Goal: Information Seeking & Learning: Learn about a topic

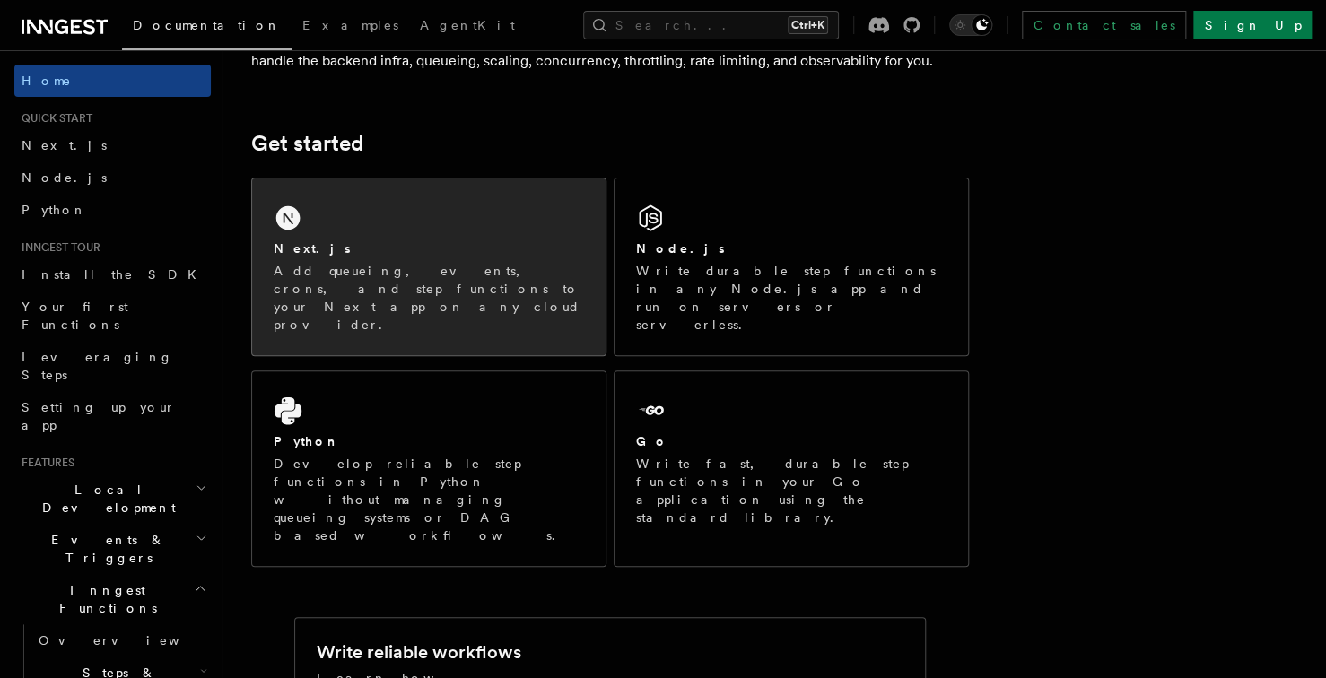
scroll to position [204, 0]
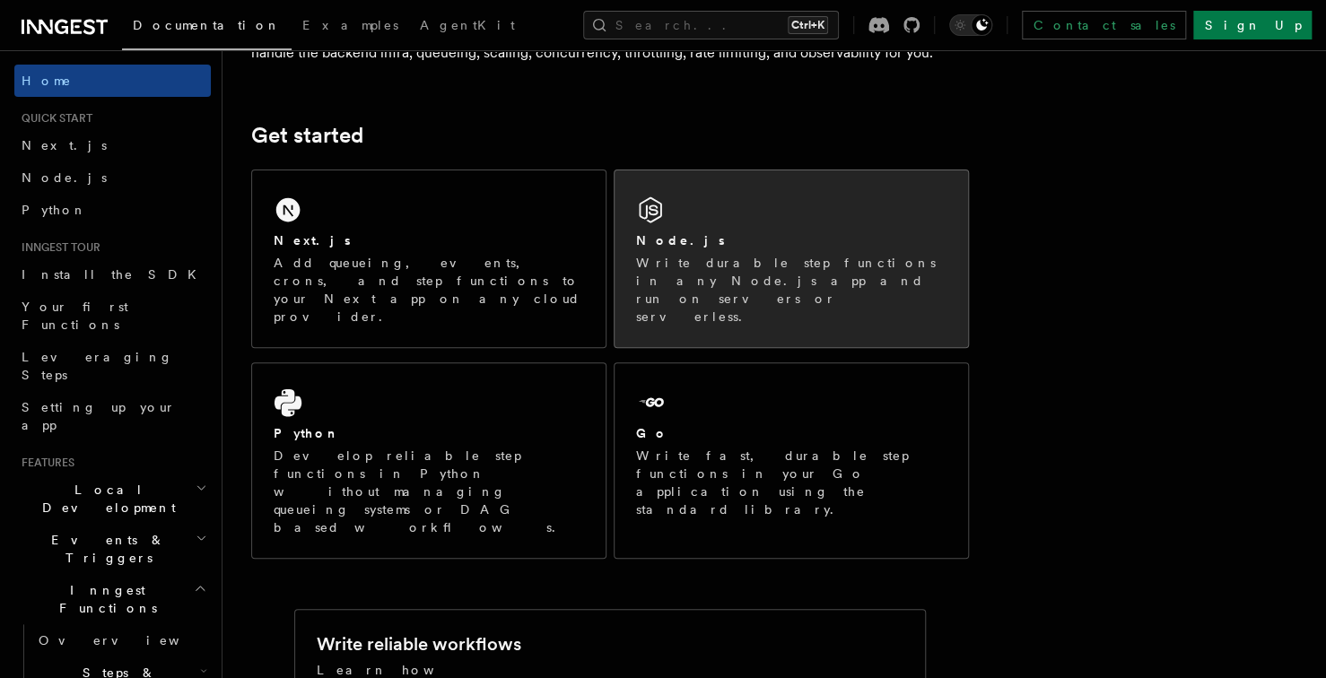
click at [664, 245] on h2 "Node.js" at bounding box center [680, 241] width 89 height 18
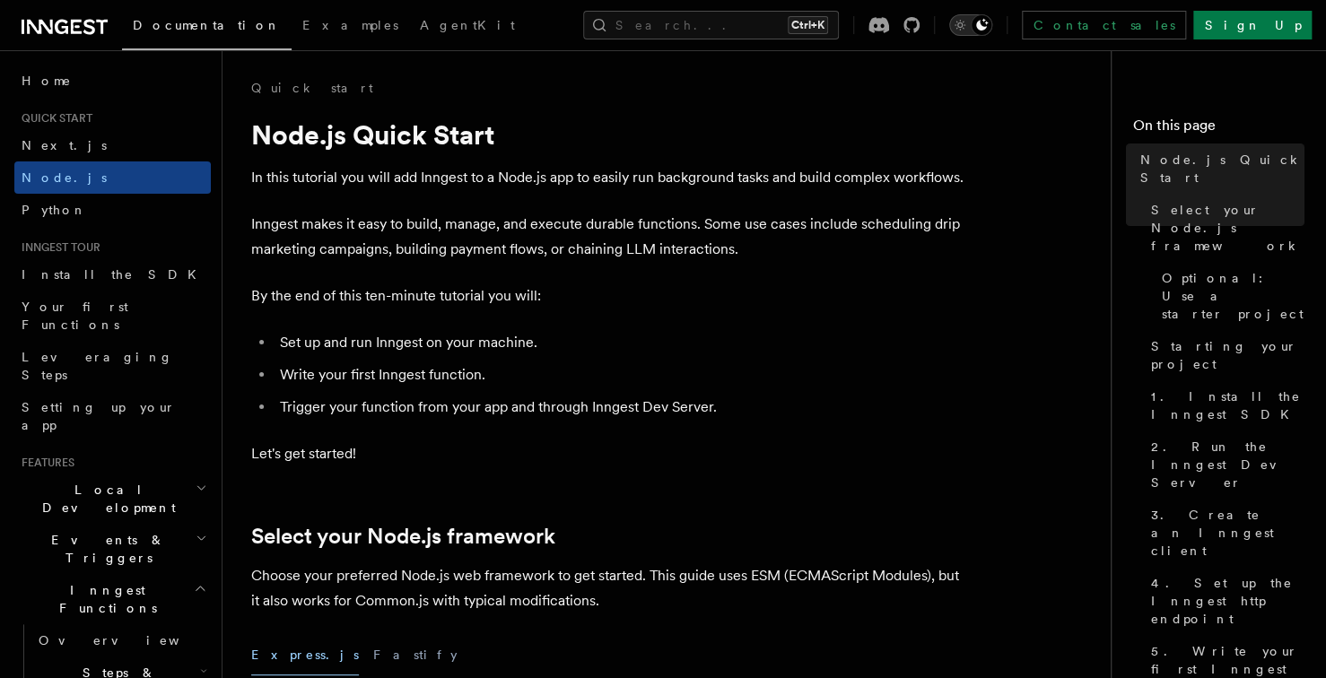
click at [989, 28] on icon "Toggle dark mode" at bounding box center [981, 25] width 14 height 14
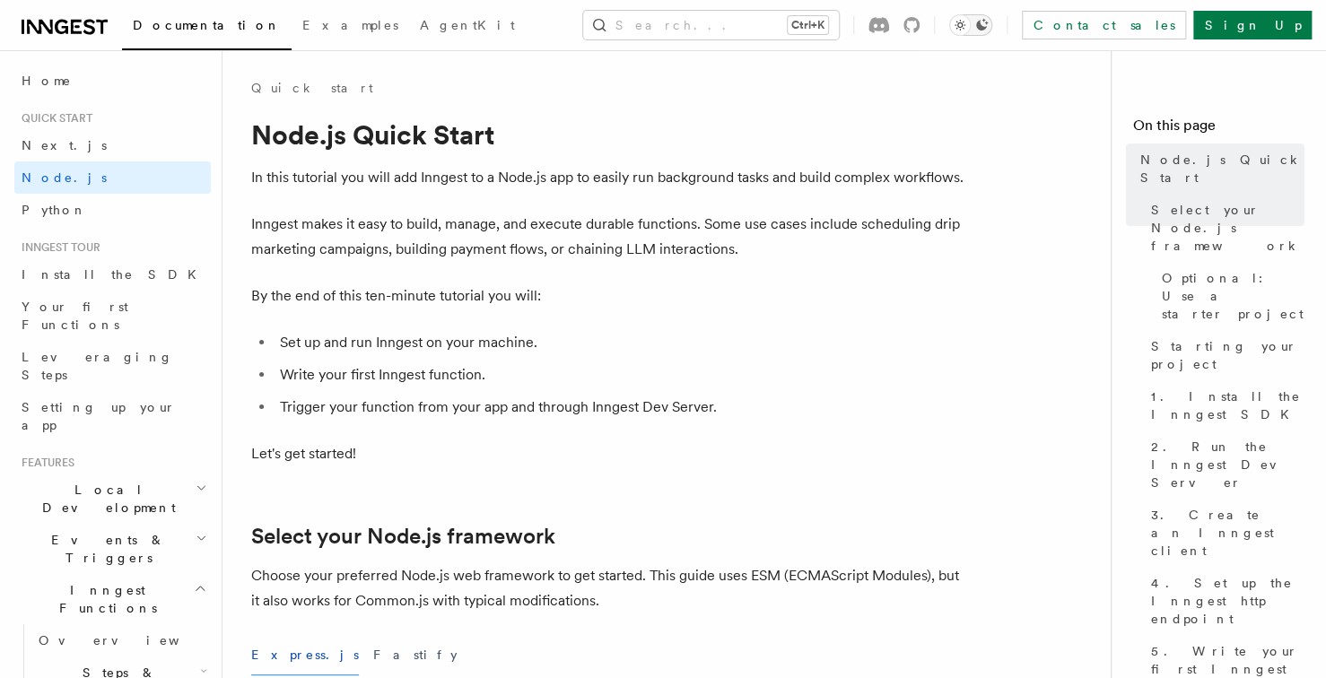
click at [989, 28] on icon "Toggle dark mode" at bounding box center [981, 25] width 14 height 14
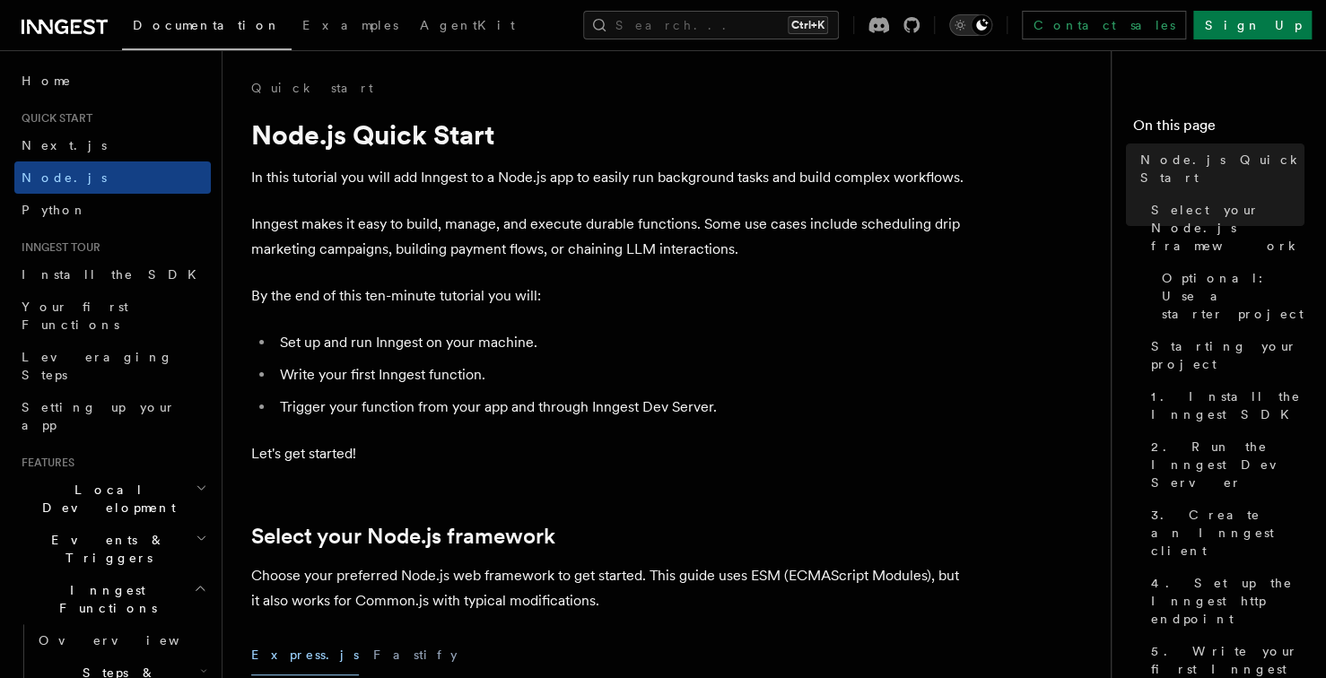
click at [989, 28] on icon "Toggle dark mode" at bounding box center [981, 25] width 14 height 14
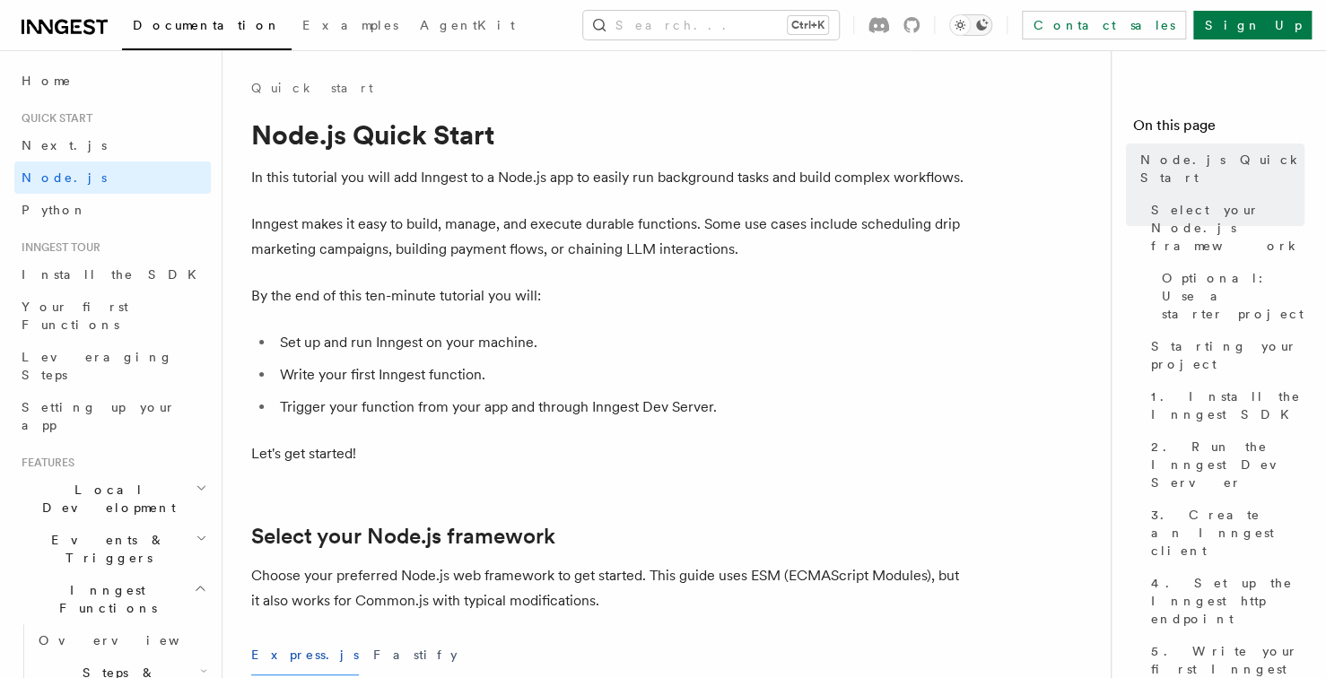
click at [989, 28] on icon "Toggle dark mode" at bounding box center [981, 25] width 14 height 14
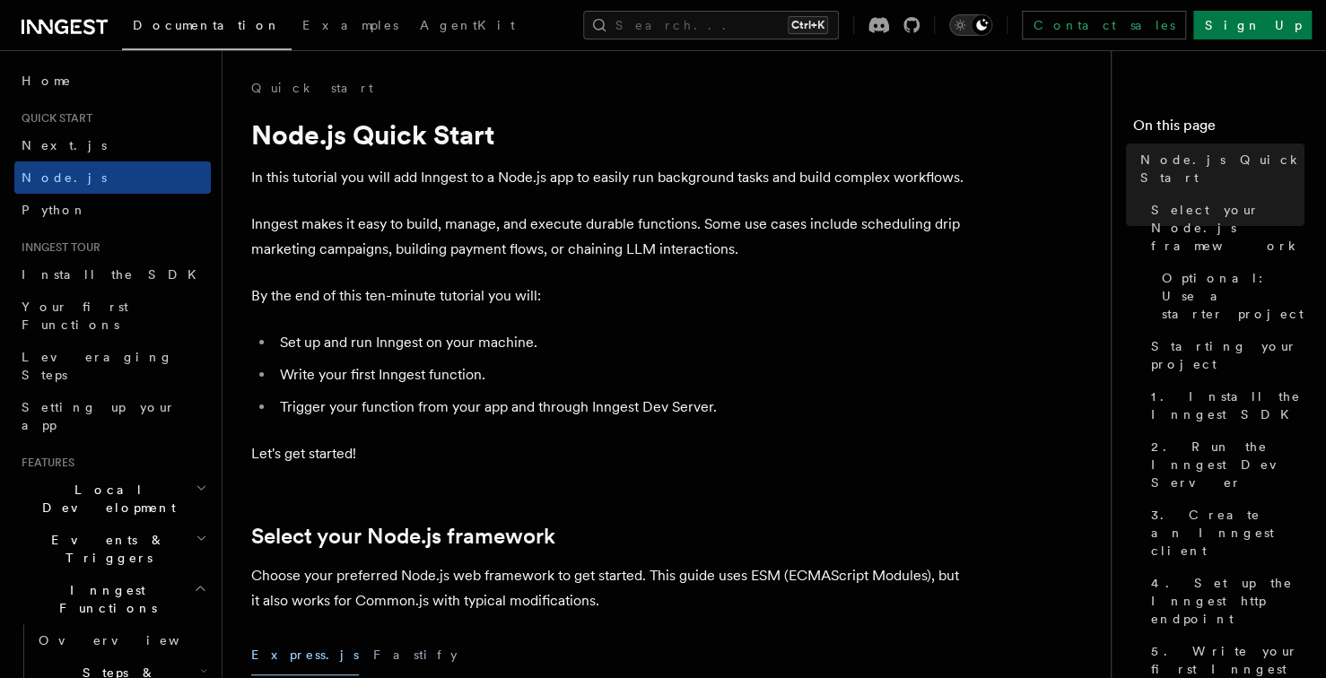
click at [989, 28] on icon "Toggle dark mode" at bounding box center [981, 25] width 14 height 14
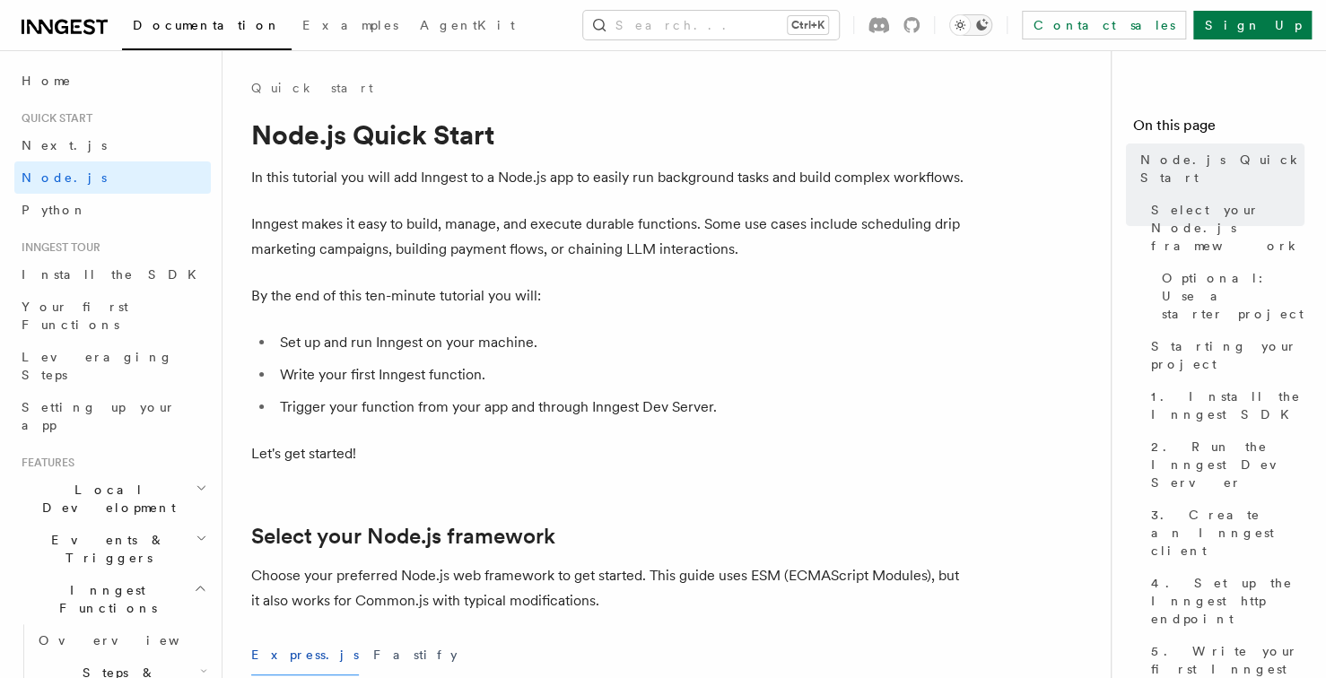
click at [989, 28] on icon "Toggle dark mode" at bounding box center [981, 25] width 14 height 14
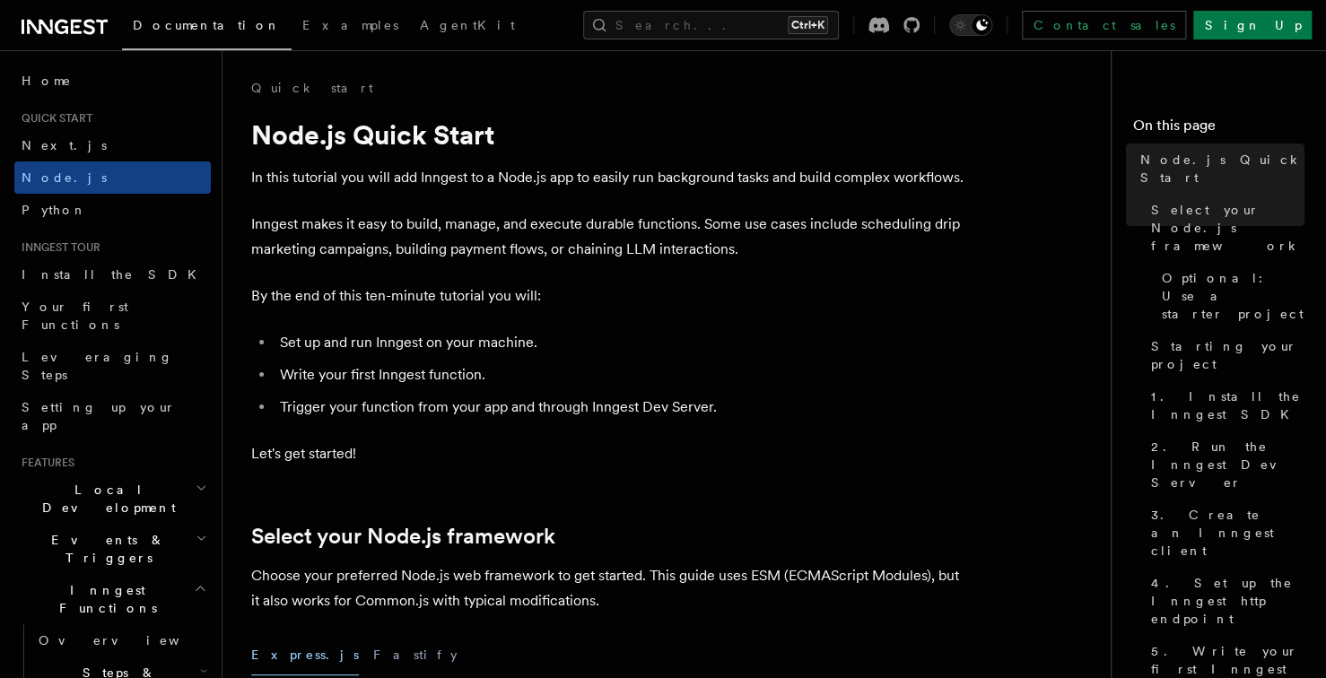
click at [897, 363] on li "Write your first Inngest function." at bounding box center [622, 375] width 695 height 25
